Goal: Task Accomplishment & Management: Manage account settings

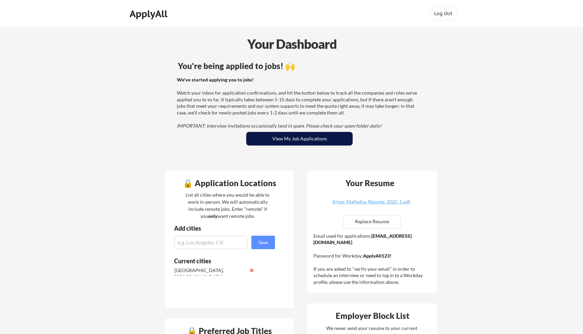
click at [290, 139] on button "View My Job Applications" at bounding box center [299, 138] width 106 height 13
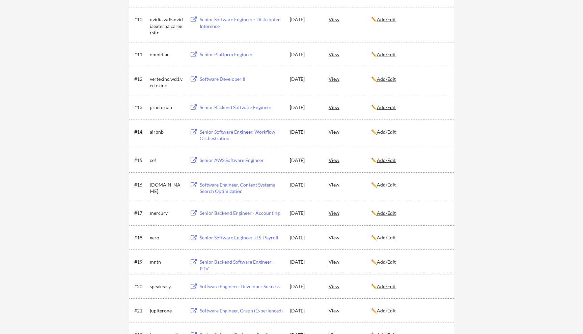
scroll to position [351, 0]
